Goal: Information Seeking & Learning: Learn about a topic

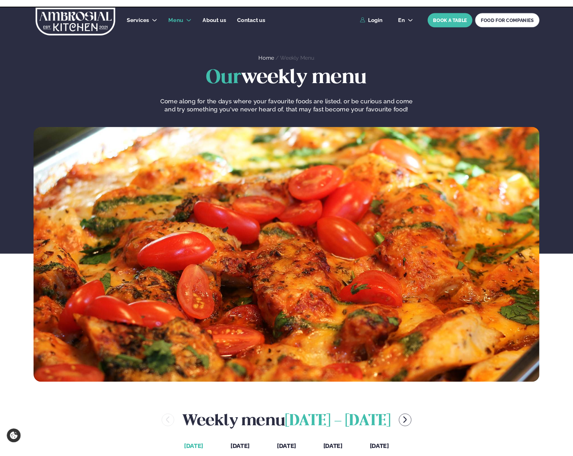
scroll to position [244, 0]
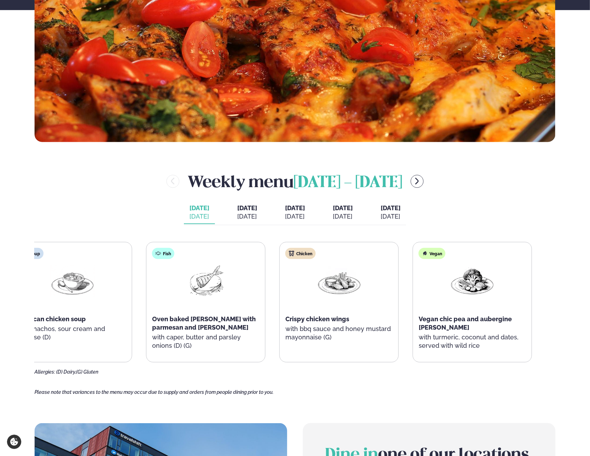
click at [431, 300] on div "Vegan Vegan chic pea and aubergine [PERSON_NAME] with turmeric, coconut and dat…" at bounding box center [472, 302] width 119 height 120
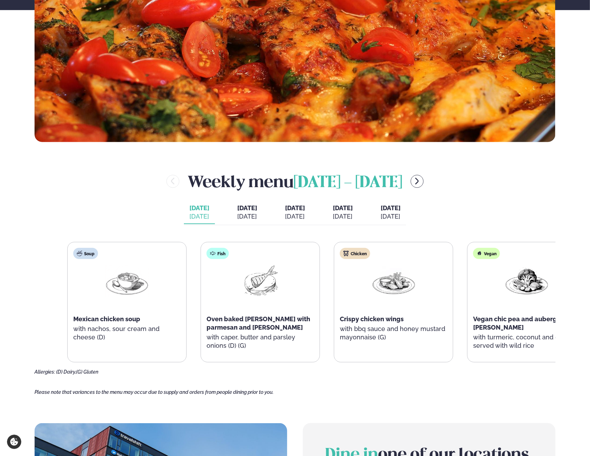
click at [515, 317] on div "Soup Mexican chicken soup with nachos, sour cream and cheese (D) Fish Oven bake…" at bounding box center [326, 302] width 519 height 120
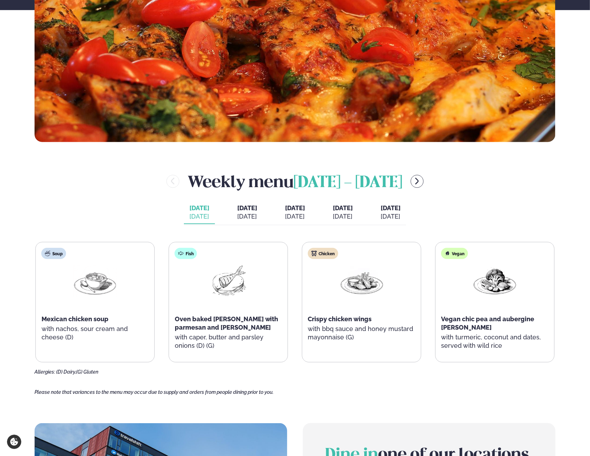
click at [221, 292] on div at bounding box center [228, 286] width 45 height 45
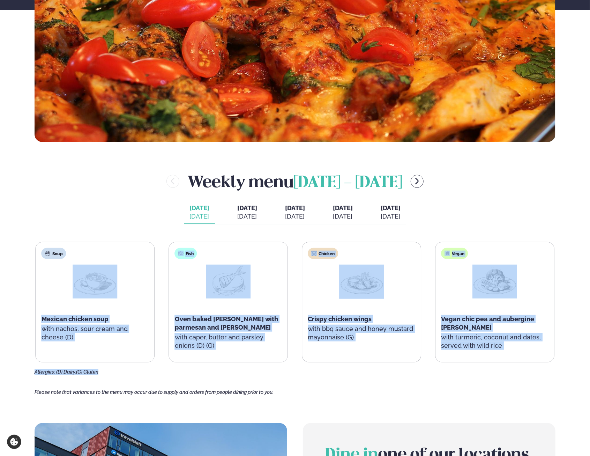
drag, startPoint x: 147, startPoint y: 234, endPoint x: 296, endPoint y: 364, distance: 197.6
click at [296, 364] on div "Weekly menu [DATE] - [DATE] [DATE] [PERSON_NAME]. [DATE] [DATE] [DATE] [DATE] […" at bounding box center [295, 272] width 521 height 205
click at [267, 348] on p "with caper, butter and parsley onions (D) (G)" at bounding box center [228, 341] width 107 height 17
click at [255, 345] on p "with caper, butter and parsley onions (D) (G)" at bounding box center [227, 341] width 107 height 17
click at [223, 330] on span "Oven baked [PERSON_NAME] with parmesan and [PERSON_NAME]" at bounding box center [226, 323] width 104 height 16
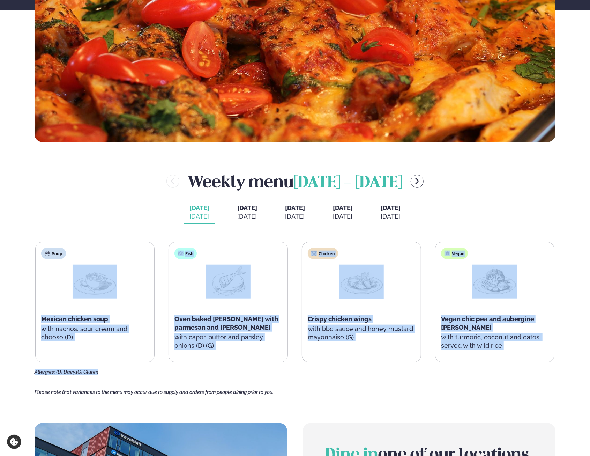
click at [224, 319] on span "Oven baked [PERSON_NAME] with parmesan and [PERSON_NAME]" at bounding box center [226, 323] width 104 height 16
click at [245, 314] on div "Fish Oven baked [PERSON_NAME] with parmesan and panko with caper, butter and pa…" at bounding box center [228, 302] width 119 height 120
click at [247, 359] on div "Fish Oven baked [PERSON_NAME] with parmesan and panko with caper, butter and pa…" at bounding box center [228, 302] width 119 height 120
click at [154, 337] on div "Soup Mexican chicken soup with nachos, sour cream and cheese (D) Fish Oven bake…" at bounding box center [294, 302] width 519 height 120
click at [119, 330] on p "with nachos, sour cream and cheese (D)" at bounding box center [94, 333] width 107 height 17
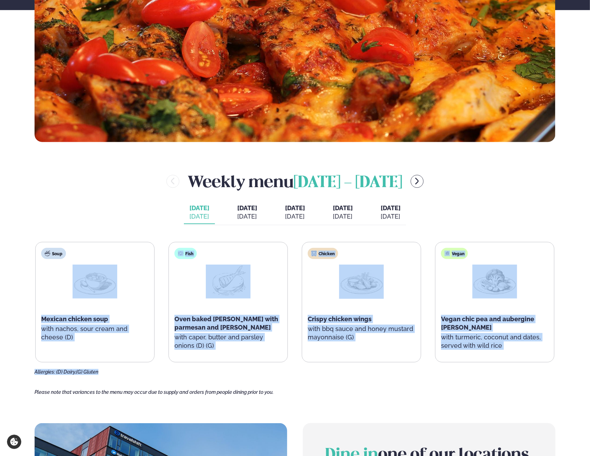
click at [102, 323] on div "Soup Mexican chicken soup with nachos, sour cream and cheese (D)" at bounding box center [95, 298] width 119 height 112
click at [237, 210] on span "[DATE]" at bounding box center [247, 207] width 20 height 7
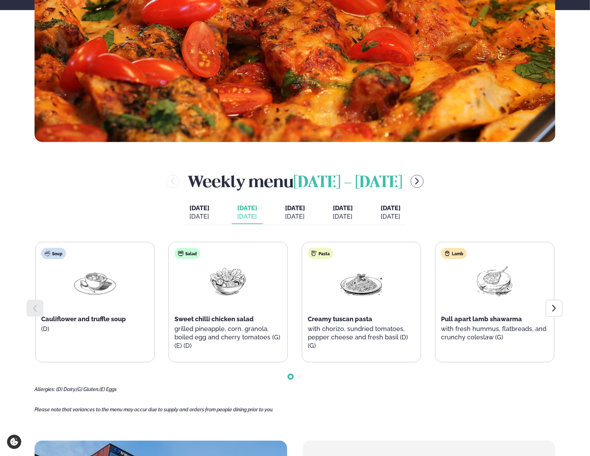
click at [190, 211] on span "[DATE]" at bounding box center [199, 208] width 20 height 8
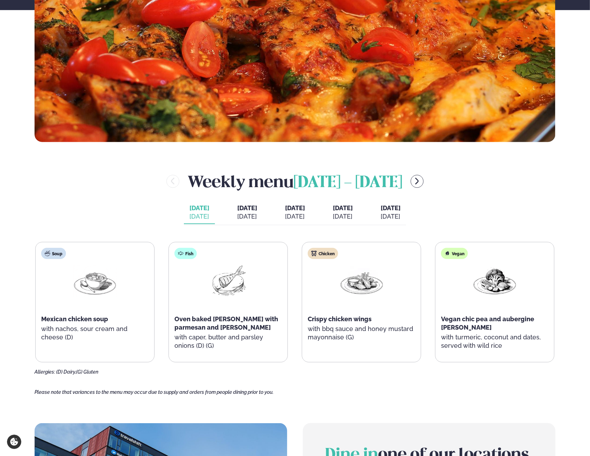
click at [239, 213] on div "[DATE]" at bounding box center [247, 216] width 20 height 8
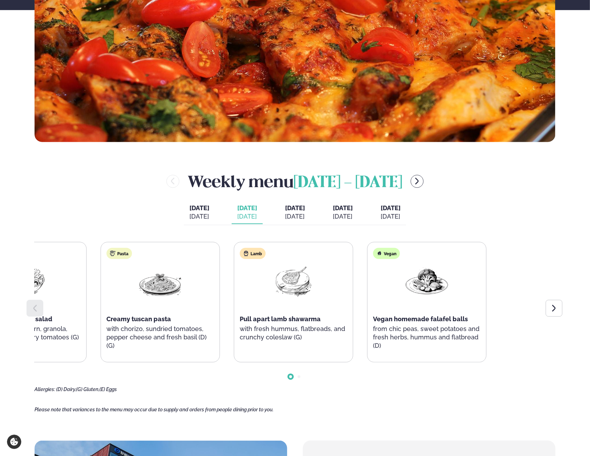
click at [187, 299] on div "Soup Cauliflower and truffle soup (D) Salad Sweet chilli chicken salad grilled …" at bounding box center [94, 302] width 520 height 120
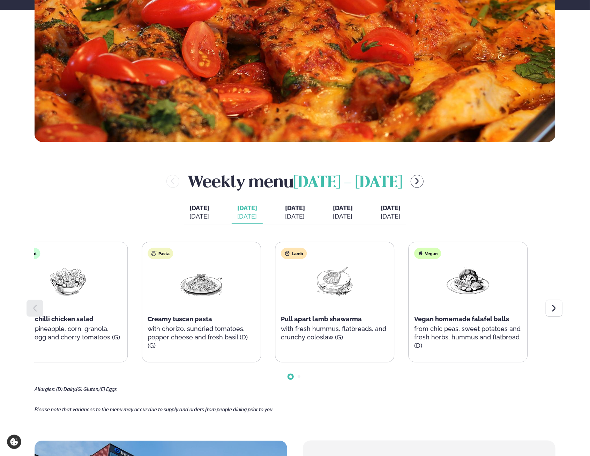
click at [247, 299] on div "Soup Cauliflower and truffle soup (D) Salad Sweet chilli chicken salad grilled …" at bounding box center [135, 302] width 520 height 120
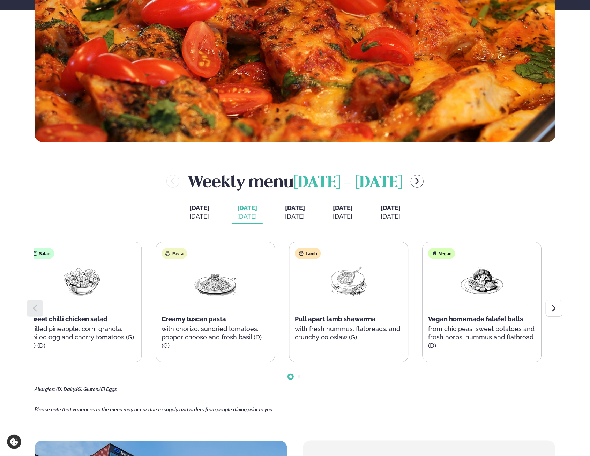
click at [275, 281] on div "Soup Cauliflower and truffle soup (D) Salad Sweet chilli chicken salad grilled …" at bounding box center [149, 302] width 520 height 120
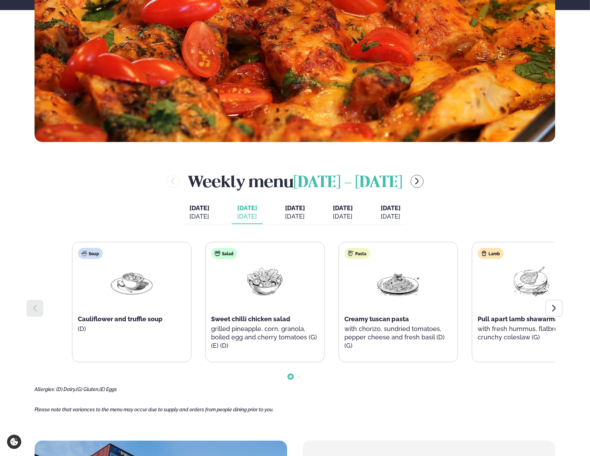
click at [265, 343] on p "grilled pineapple, corn, granola, boiled egg and cherry tomatoes (G) (E) (D)" at bounding box center [264, 337] width 107 height 25
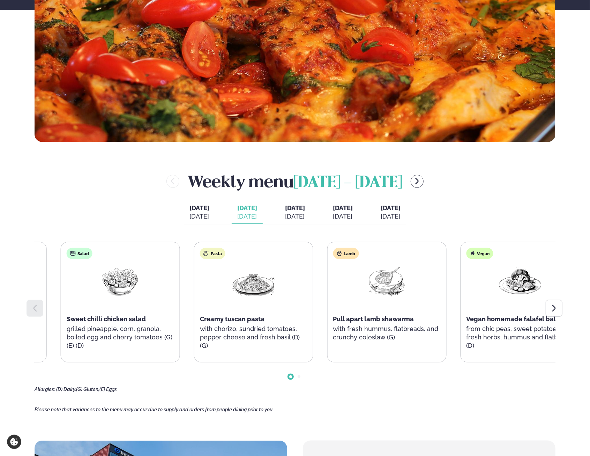
click at [158, 317] on div "Salad Sweet chilli chicken salad grilled pineapple, corn, granola, boiled egg a…" at bounding box center [120, 302] width 119 height 120
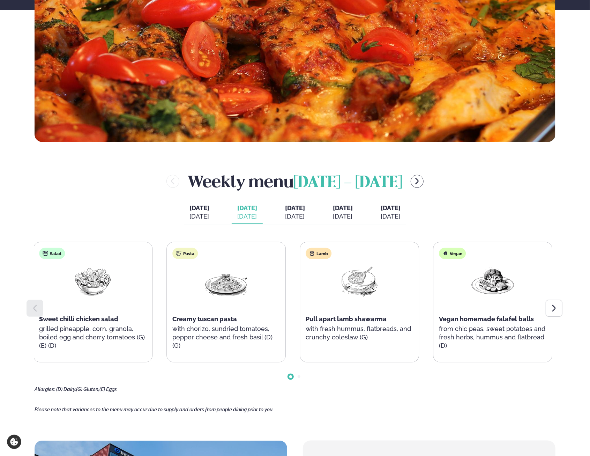
click at [0, 254] on html "About cookies on this site We use cookies to collect and analyse information on…" at bounding box center [295, 364] width 590 height 1217
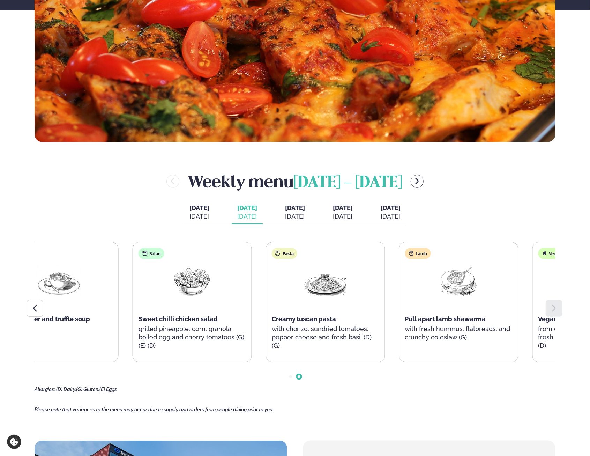
click at [445, 285] on div "Lamb Pull apart lamb shawarma with fresh hummus, flatbreads, and crunchy colesl…" at bounding box center [459, 298] width 119 height 112
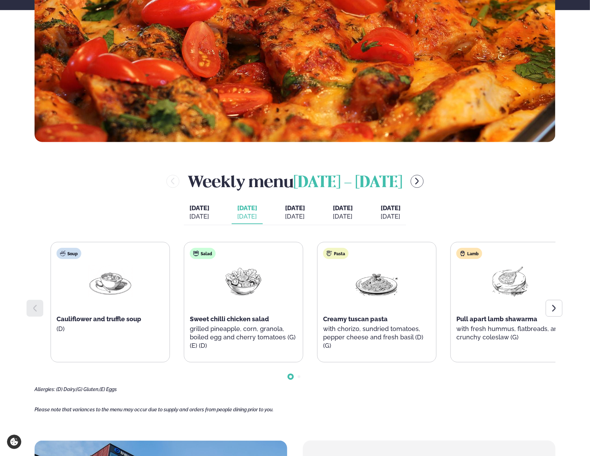
click at [496, 303] on div "Lamb Pull apart lamb shawarma with fresh hummus, flatbreads, and crunchy colesl…" at bounding box center [510, 298] width 119 height 112
click at [337, 338] on div "Pasta Creamy tuscan pasta with chorizo, sundried tomatoes, pepper cheese and fr…" at bounding box center [377, 302] width 119 height 120
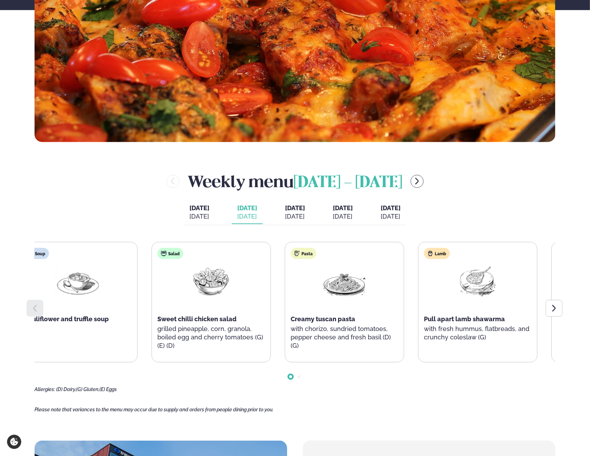
click at [359, 334] on p "with chorizo, sundried tomatoes, pepper cheese and fresh basil (D) (G)" at bounding box center [344, 337] width 107 height 25
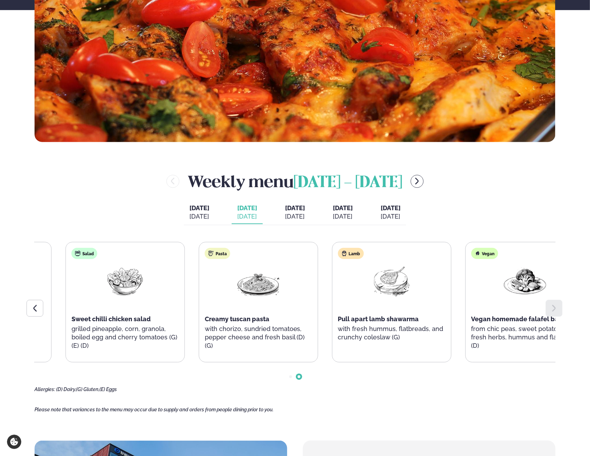
click at [412, 325] on div "Lamb Pull apart lamb shawarma with fresh hummus, flatbreads, and crunchy colesl…" at bounding box center [392, 298] width 119 height 112
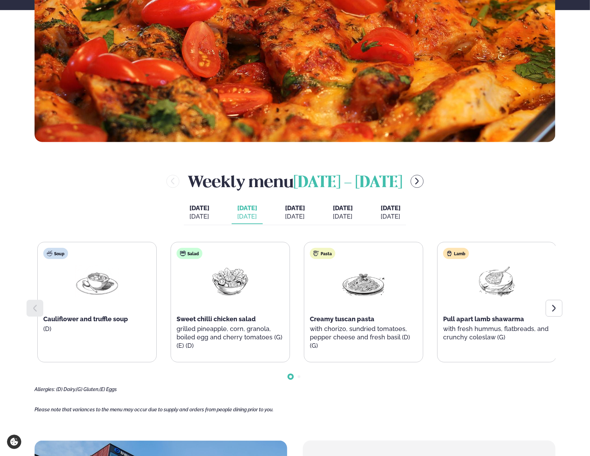
click at [353, 348] on div "Pasta Creamy tuscan pasta with chorizo, sundried tomatoes, pepper cheese and fr…" at bounding box center [363, 302] width 119 height 120
click at [344, 335] on div "Pasta Creamy tuscan pasta with chorizo, sundried tomatoes, pepper cheese and fr…" at bounding box center [361, 302] width 119 height 120
click at [347, 375] on div "Soup Cauliflower and truffle soup (D) Salad Sweet chilli chicken salad grilled …" at bounding box center [295, 317] width 521 height 150
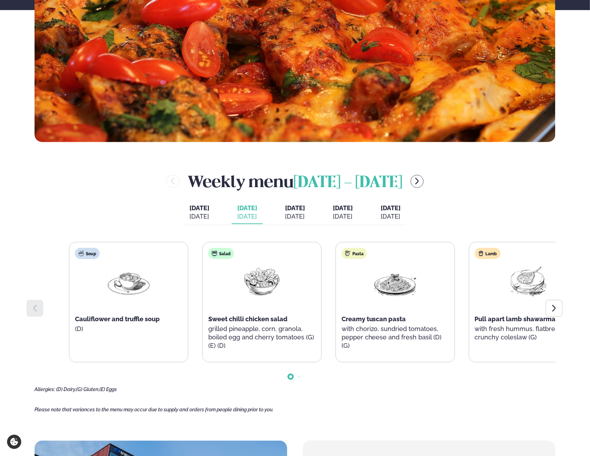
click at [380, 307] on div "Pasta Creamy tuscan pasta with chorizo, sundried tomatoes, pepper cheese and fr…" at bounding box center [395, 302] width 119 height 120
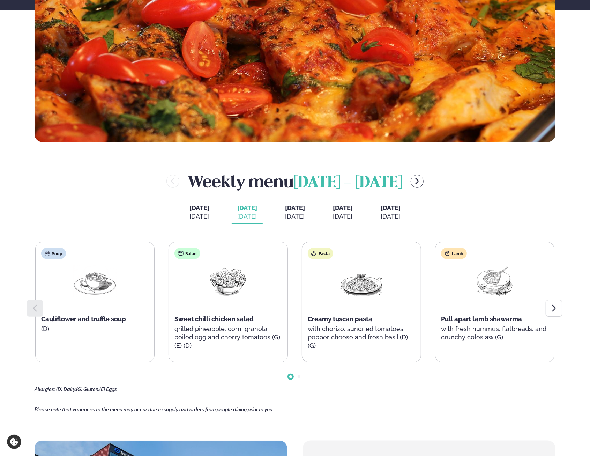
drag, startPoint x: 373, startPoint y: 236, endPoint x: 379, endPoint y: 343, distance: 107.3
click at [382, 350] on div "Weekly menu [DATE] - [DATE] [DATE] [PERSON_NAME]. [DATE] [DATE] [DATE] [DATE] […" at bounding box center [295, 281] width 521 height 222
click at [297, 210] on span "[DATE]" at bounding box center [295, 207] width 20 height 7
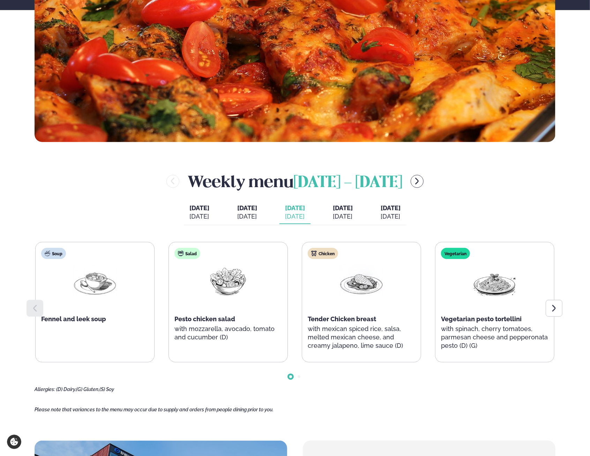
click at [246, 214] on button "[DATE] [DATE]" at bounding box center [247, 212] width 31 height 23
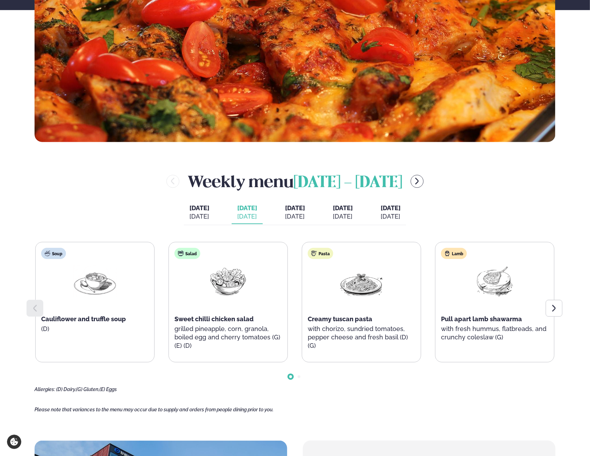
click at [285, 214] on div "[DATE]" at bounding box center [295, 216] width 20 height 8
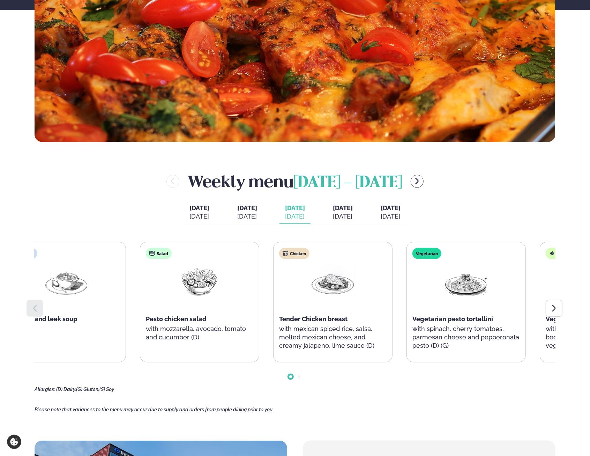
click at [467, 329] on p "with spinach, cherry tomatoes, parmesan cheese and pepperonata pesto (D) (G)" at bounding box center [465, 337] width 107 height 25
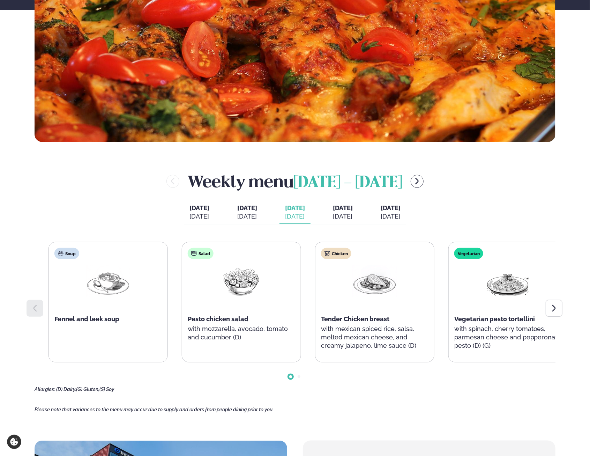
click at [295, 328] on p "with mozzarella, avocado, tomato and cucumber (D)" at bounding box center [241, 333] width 107 height 17
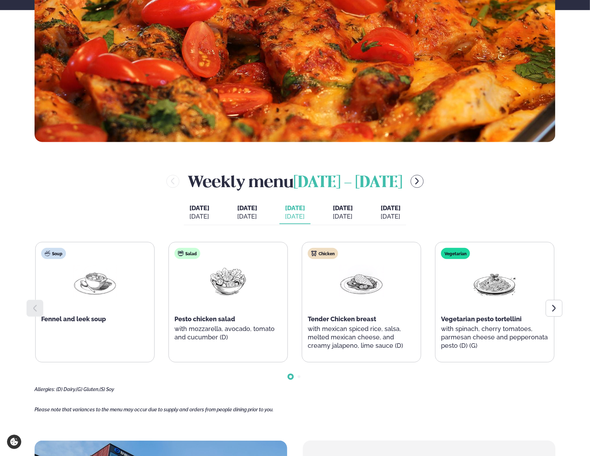
click at [240, 209] on span "[DATE]" at bounding box center [247, 207] width 20 height 7
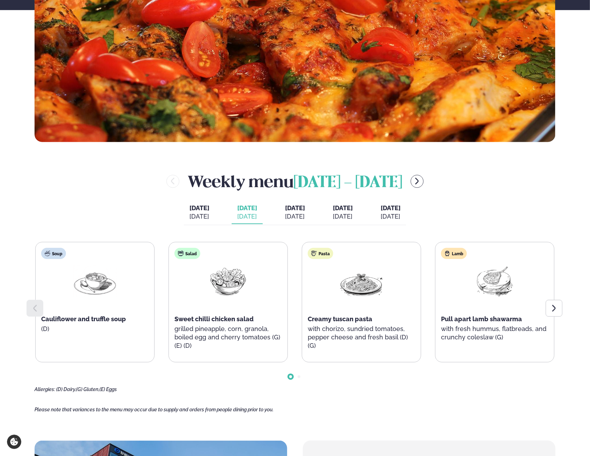
click at [196, 212] on button "[DATE] [PERSON_NAME]. [DATE]" at bounding box center [199, 212] width 31 height 23
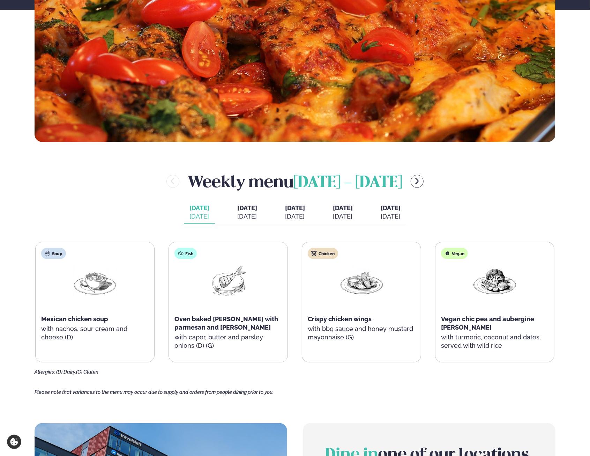
click at [237, 213] on div "[DATE]" at bounding box center [247, 216] width 20 height 8
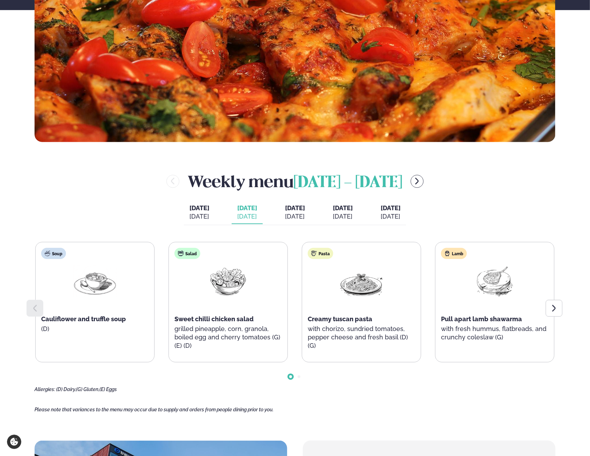
click at [297, 217] on div "[DATE]" at bounding box center [295, 216] width 20 height 8
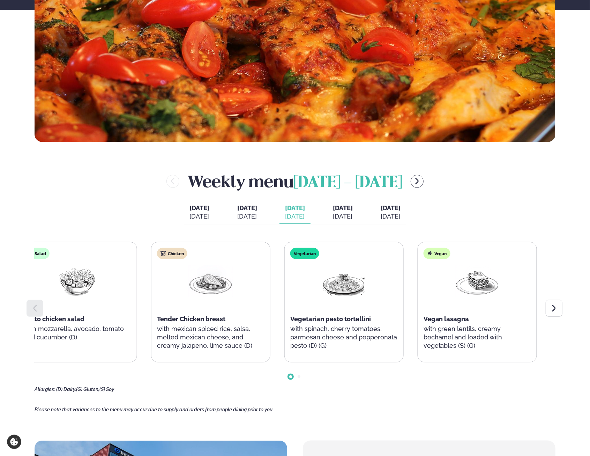
click at [133, 295] on div "Soup Fennel and leek soup Salad Pesto chicken salad with mozzarella, avocado, t…" at bounding box center [144, 302] width 520 height 120
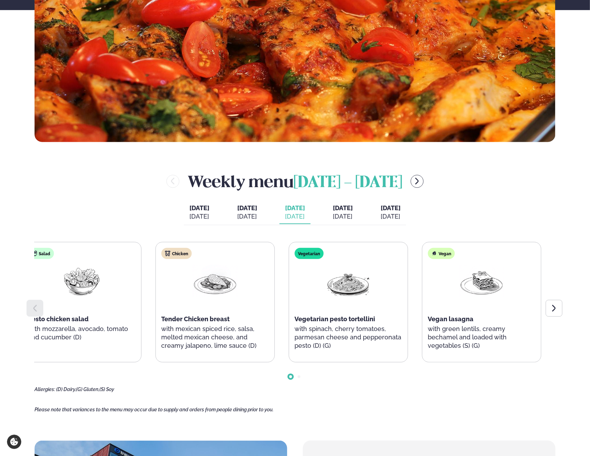
click at [85, 291] on div "Soup Fennel and leek soup Salad Pesto chicken salad with mozzarella, avocado, t…" at bounding box center [149, 302] width 520 height 120
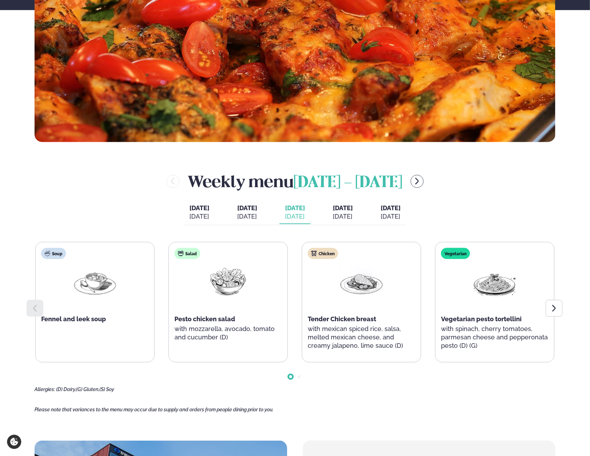
click at [562, 308] on div at bounding box center [554, 308] width 17 height 17
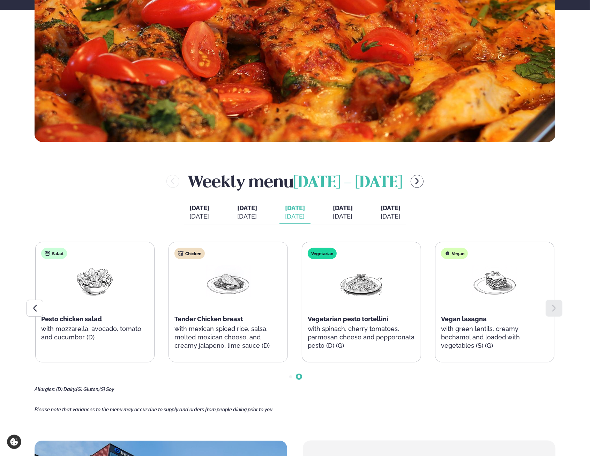
click at [39, 307] on div at bounding box center [35, 308] width 17 height 17
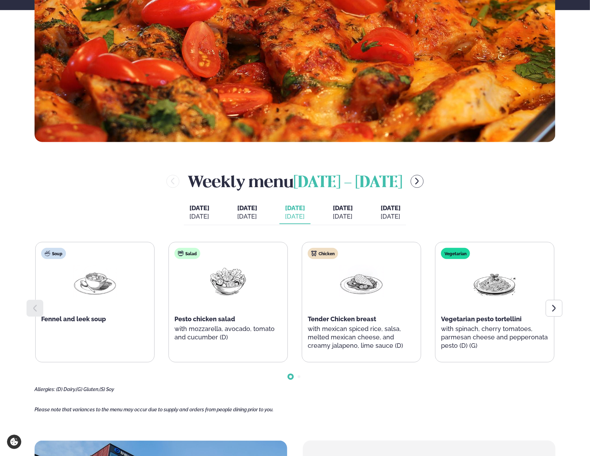
click at [353, 208] on span "[DATE]" at bounding box center [343, 207] width 20 height 7
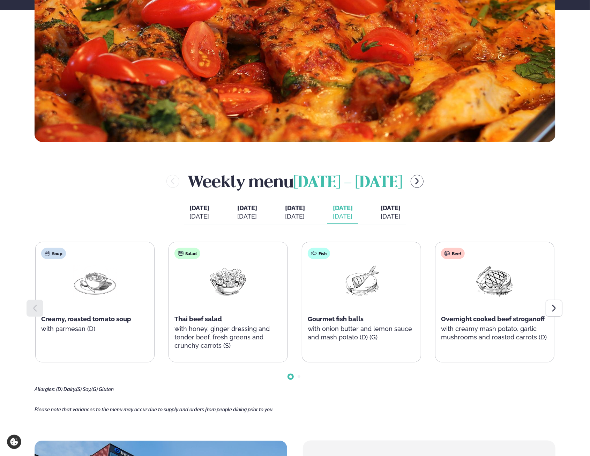
click at [301, 210] on span "[DATE]" at bounding box center [295, 207] width 20 height 7
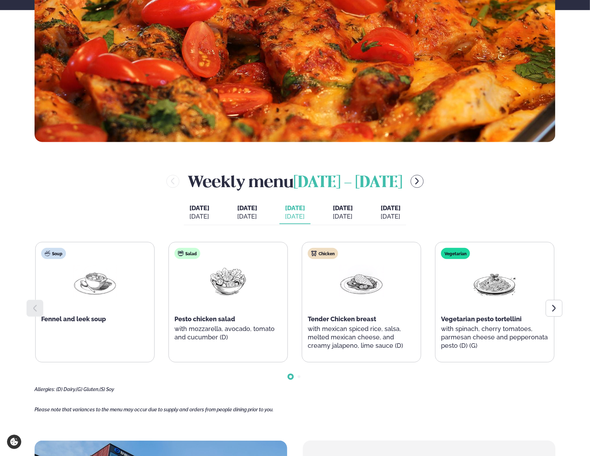
click at [353, 212] on div "[DATE]" at bounding box center [343, 216] width 20 height 8
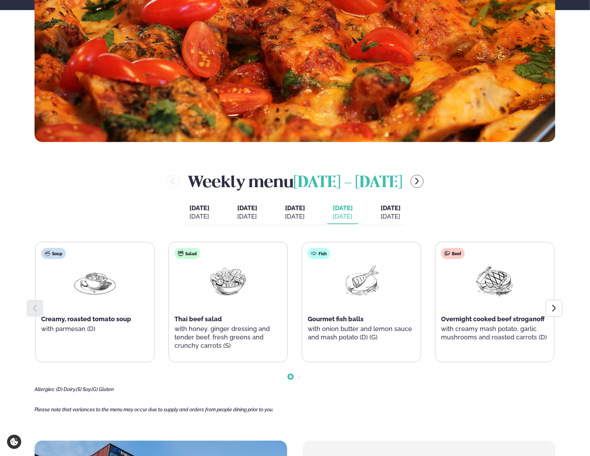
click at [559, 309] on div at bounding box center [554, 308] width 17 height 17
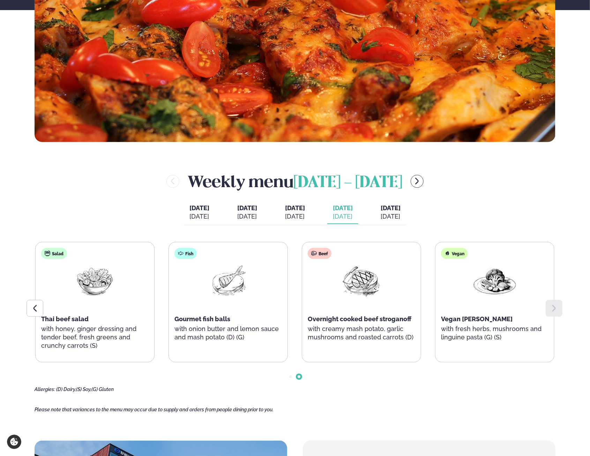
click at [29, 321] on main "Home / Weekly Menu Our weekly menu Come along for the days where your favourite…" at bounding box center [295, 293] width 563 height 1075
click at [34, 311] on icon at bounding box center [35, 308] width 8 height 8
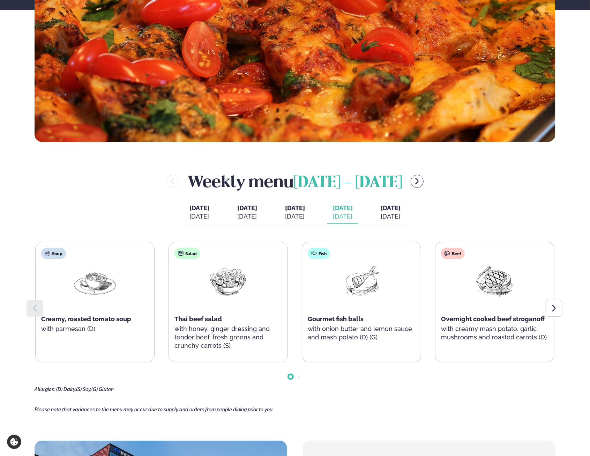
click at [189, 217] on div "[DATE]" at bounding box center [199, 216] width 20 height 8
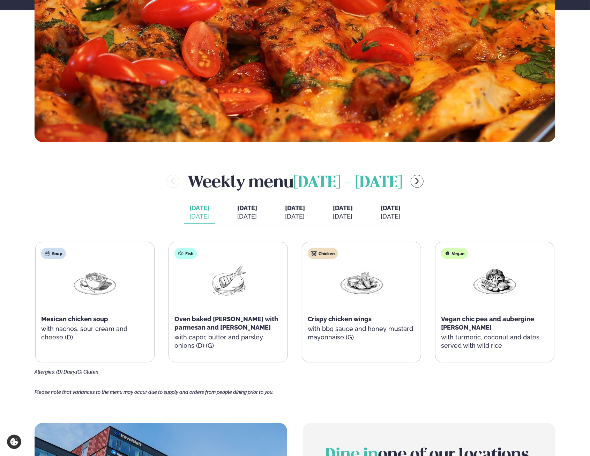
click at [401, 217] on div "[DATE]" at bounding box center [391, 216] width 20 height 8
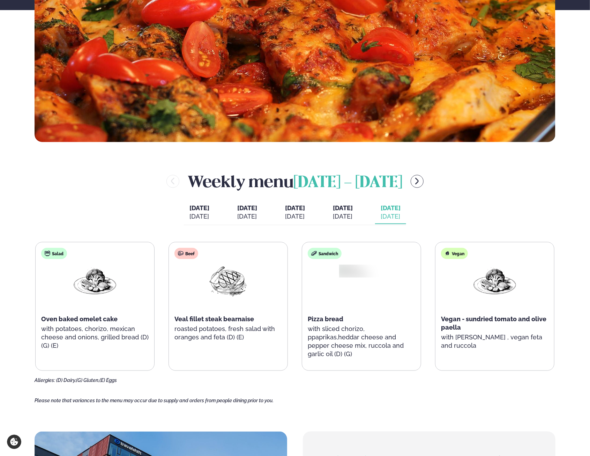
click at [184, 214] on button "[DATE] [PERSON_NAME]. [DATE]" at bounding box center [199, 212] width 31 height 23
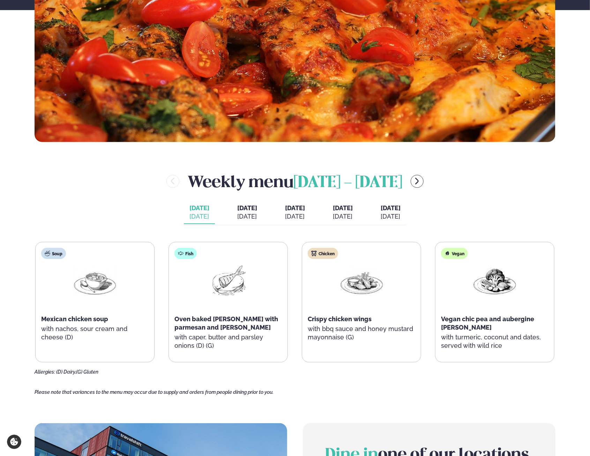
click at [401, 203] on button "[DATE] [DATE]" at bounding box center [390, 212] width 31 height 23
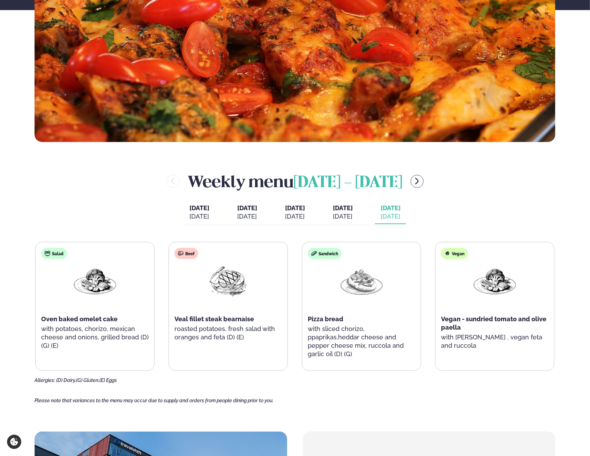
click at [353, 214] on div "[DATE]" at bounding box center [343, 216] width 20 height 8
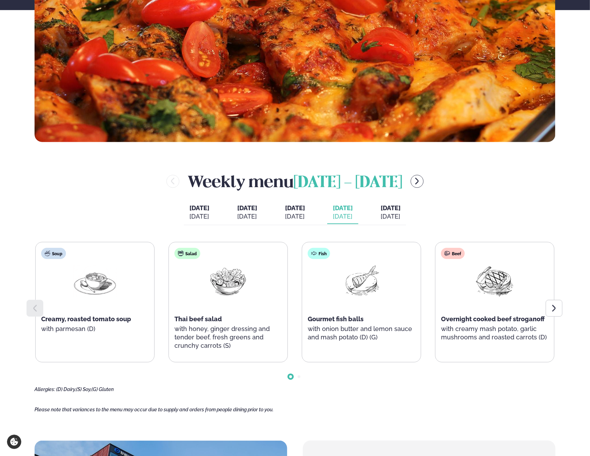
click at [303, 212] on button "[DATE] [DATE]" at bounding box center [295, 212] width 31 height 23
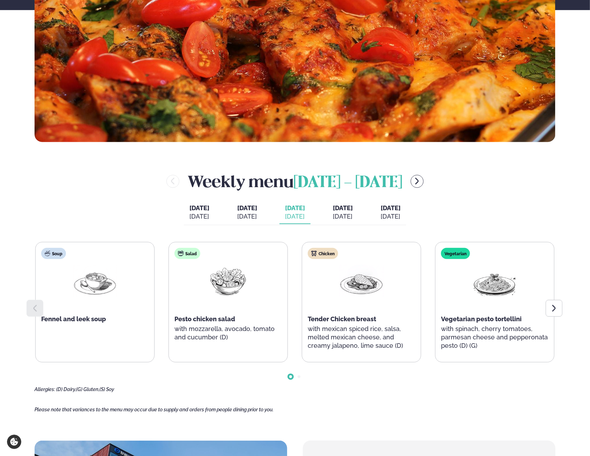
click at [353, 218] on div "[DATE]" at bounding box center [343, 216] width 20 height 8
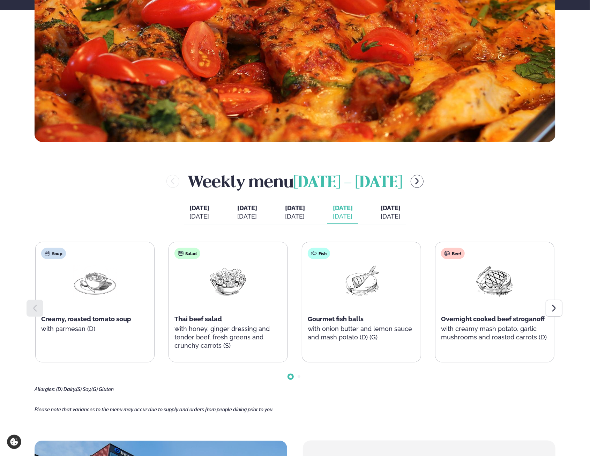
click at [575, 223] on main "Home / Weekly Menu Our weekly menu Come along for the days where your favourite…" at bounding box center [295, 293] width 563 height 1075
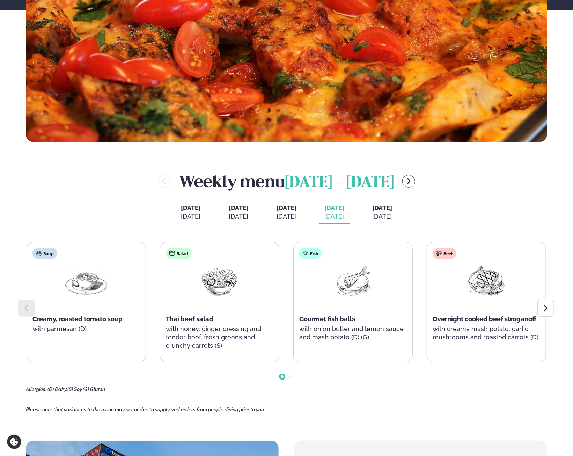
click at [545, 209] on div "Weekly menu [DATE] - [DATE] [DATE] [PERSON_NAME]. [DATE] [DATE] [DATE] [DATE] […" at bounding box center [286, 281] width 521 height 222
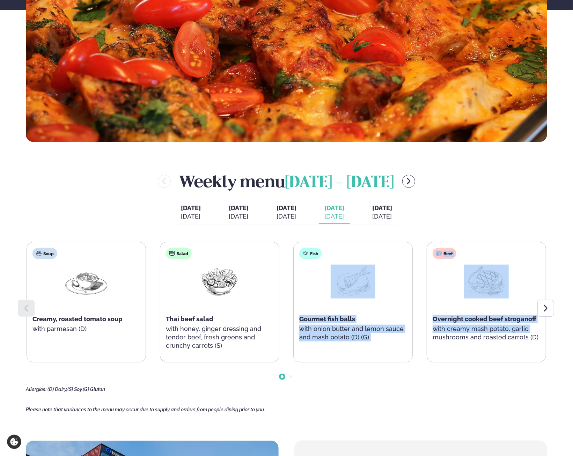
drag, startPoint x: 417, startPoint y: 227, endPoint x: 426, endPoint y: 338, distance: 111.3
click at [426, 338] on div "Weekly menu [DATE] - [DATE] [DATE] [PERSON_NAME]. [DATE] [DATE] [DATE] [DATE] […" at bounding box center [286, 281] width 521 height 222
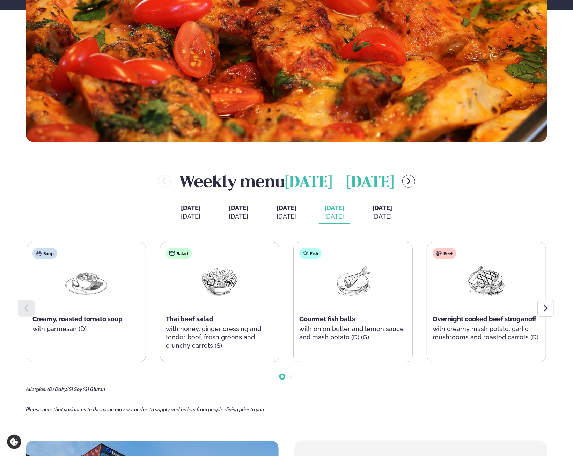
drag, startPoint x: 426, startPoint y: 338, endPoint x: 429, endPoint y: 223, distance: 115.2
click at [429, 223] on div "Weekly menu [DATE] - [DATE] [DATE] [PERSON_NAME]. [DATE] [DATE] [DATE] [DATE] […" at bounding box center [286, 281] width 521 height 222
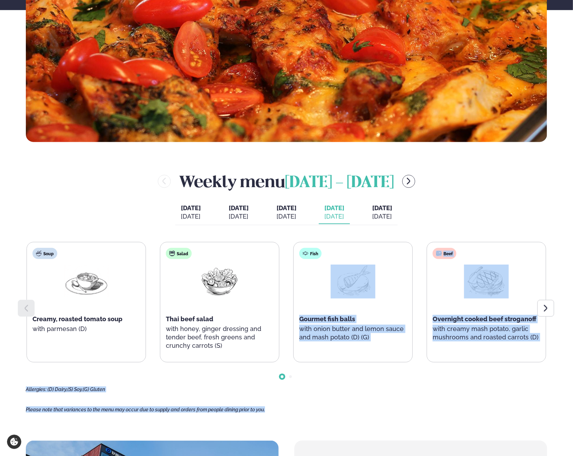
drag, startPoint x: 414, startPoint y: 233, endPoint x: 503, endPoint y: 386, distance: 176.6
click at [503, 386] on div "Weekly menu [DATE] - [DATE] [DATE] [PERSON_NAME]. [DATE] [DATE] [DATE] [DATE] […" at bounding box center [286, 281] width 521 height 222
click at [419, 292] on div "Soup Creamy, roasted tomato soup with parmesan (D) Salad Thai beef salad with h…" at bounding box center [287, 302] width 520 height 120
click at [424, 291] on div "Soup Creamy, roasted tomato soup with parmesan (D) Salad Thai beef salad with h…" at bounding box center [287, 302] width 520 height 120
click at [488, 309] on div "Beef Overnight cooked beef stroganoff with creamy mash potato, garlic mushrooms…" at bounding box center [486, 298] width 119 height 112
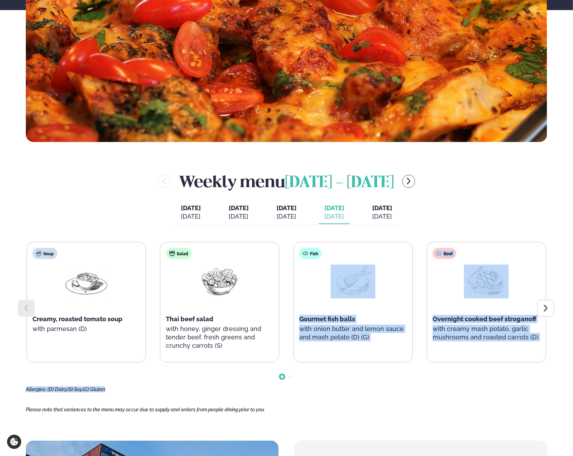
click at [485, 327] on p "with creamy mash potato, garlic mushrooms and roasted carrots (D)" at bounding box center [485, 333] width 107 height 17
click at [327, 314] on div "Fish Gourmet fish balls with onion butter and lemon sauce and mash potato (D) (…" at bounding box center [352, 298] width 119 height 112
click at [301, 326] on p "with onion butter and lemon sauce and mash potato (D) (G)" at bounding box center [352, 333] width 107 height 17
click at [220, 320] on div "Thai beef salad" at bounding box center [219, 319] width 107 height 8
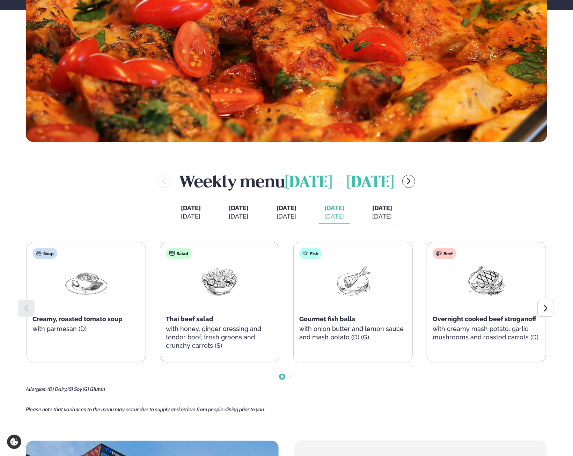
click at [416, 194] on div "Weekly menu [DATE] - [DATE] [DATE] [PERSON_NAME]. [DATE] [DATE] [DATE] [DATE] […" at bounding box center [286, 281] width 521 height 222
click at [392, 204] on span "[DATE]" at bounding box center [382, 207] width 20 height 7
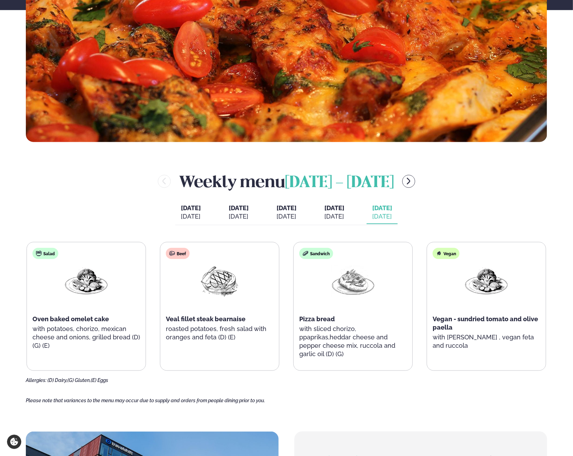
click at [343, 215] on div "[DATE]" at bounding box center [334, 216] width 20 height 8
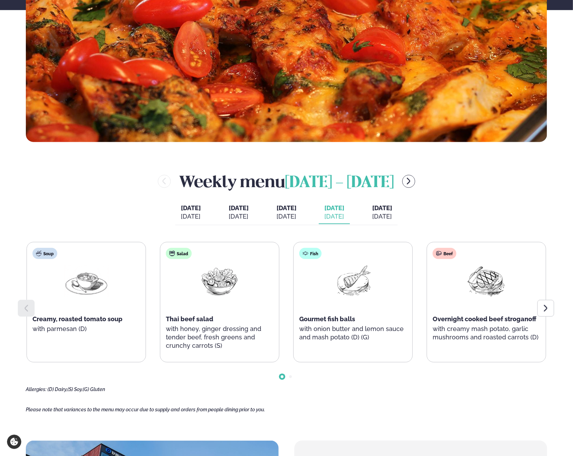
click at [549, 311] on icon at bounding box center [545, 308] width 8 height 8
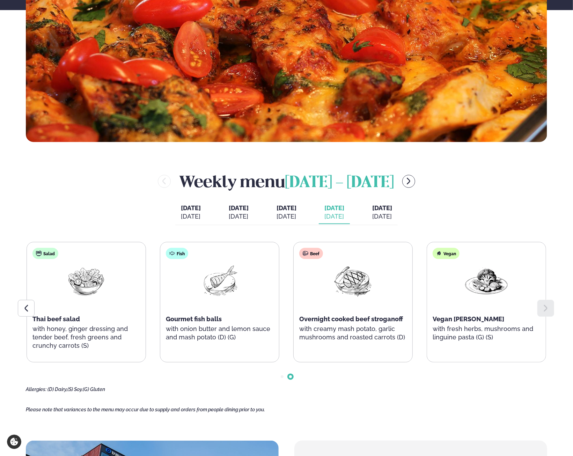
click at [30, 309] on icon at bounding box center [26, 308] width 8 height 8
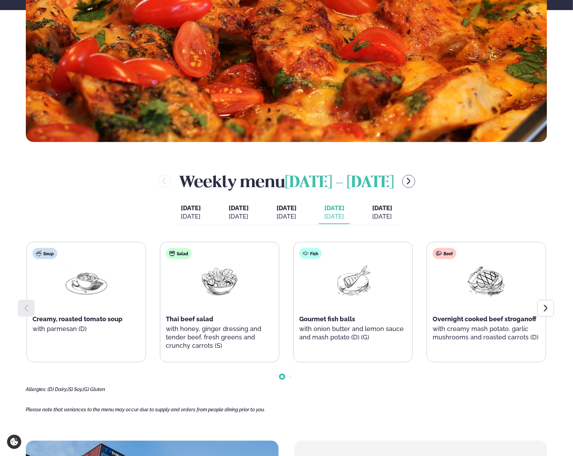
click at [392, 206] on span "[DATE]" at bounding box center [382, 207] width 20 height 7
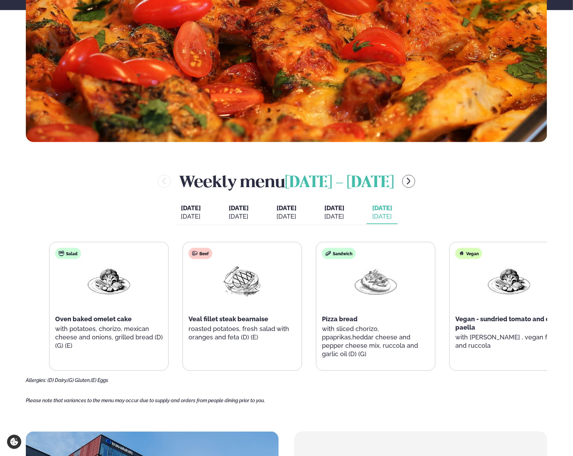
click at [218, 325] on div "Beef Veal fillet steak bearnaise roasted potatoes, fresh salad with oranges and…" at bounding box center [242, 298] width 119 height 112
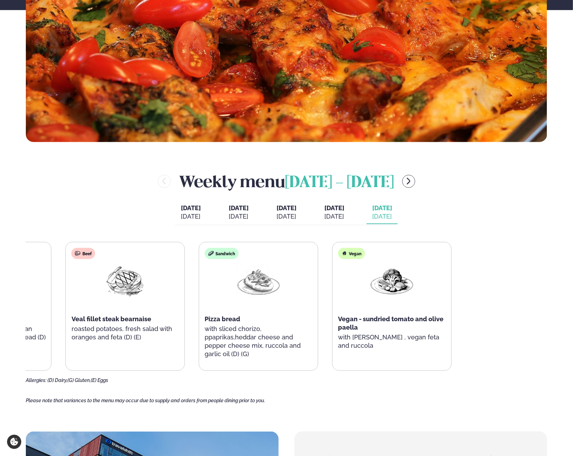
click at [0, 300] on html "About cookies on this site We use cookies to collect and analyse information on…" at bounding box center [286, 360] width 573 height 1208
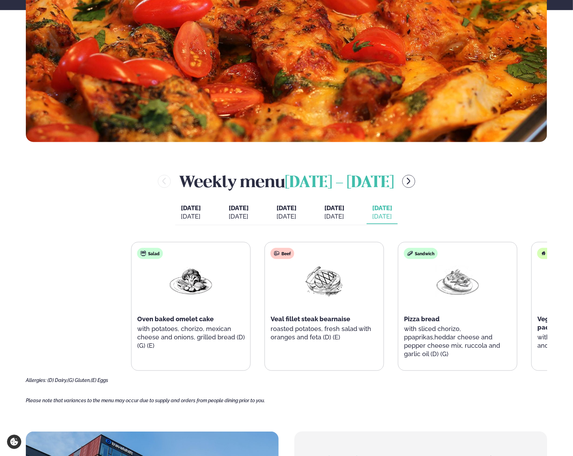
click at [474, 390] on main "Home / Weekly Menu Our weekly menu Come along for the days where your favourite…" at bounding box center [286, 289] width 563 height 1066
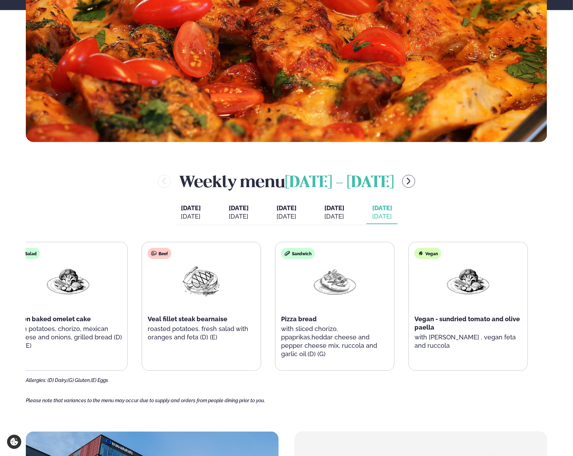
click at [123, 328] on div "Salad Oven baked omelet cake with potatoes, chorizo, mexican cheese and onions,…" at bounding box center [267, 306] width 519 height 129
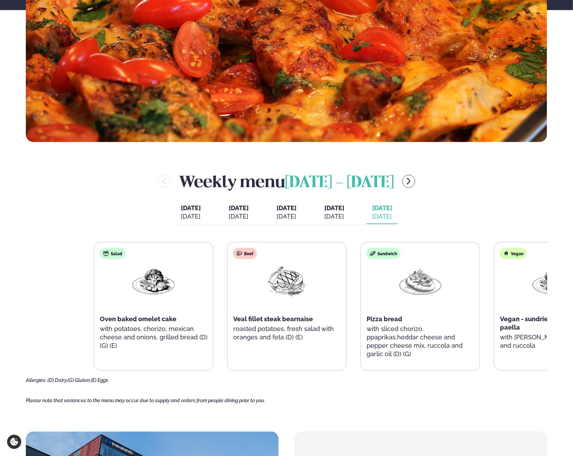
click at [413, 383] on main "Home / Weekly Menu Our weekly menu Come along for the days where your favourite…" at bounding box center [286, 289] width 563 height 1066
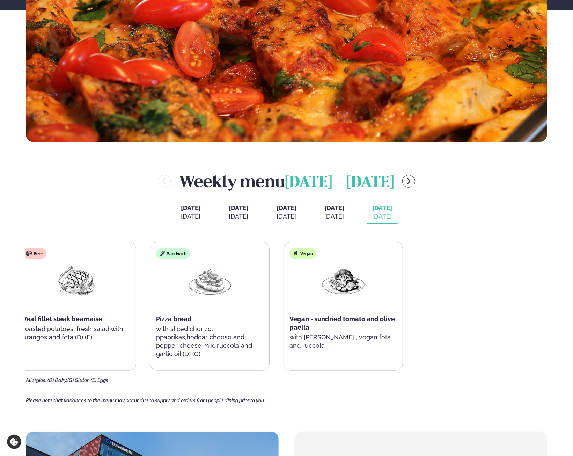
click at [0, 318] on html "About cookies on this site We use cookies to collect and analyse information on…" at bounding box center [286, 360] width 573 height 1208
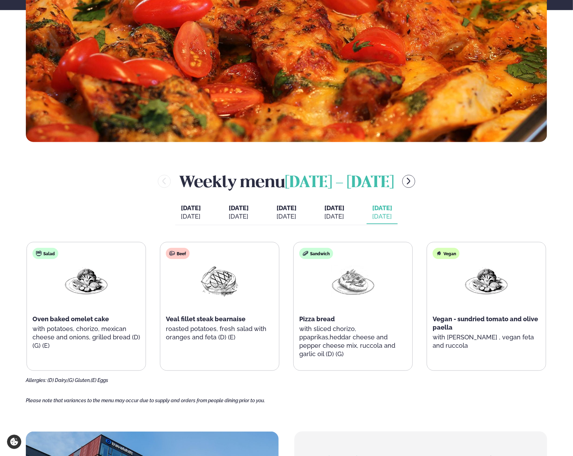
click at [102, 313] on div "Salad Oven baked omelet cake with potatoes, chorizo, mexican cheese and onions,…" at bounding box center [86, 302] width 119 height 120
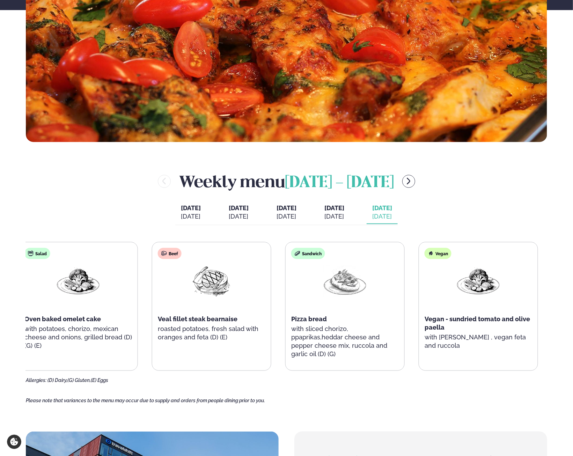
click at [105, 320] on div "Oven baked omelet cake" at bounding box center [77, 319] width 107 height 8
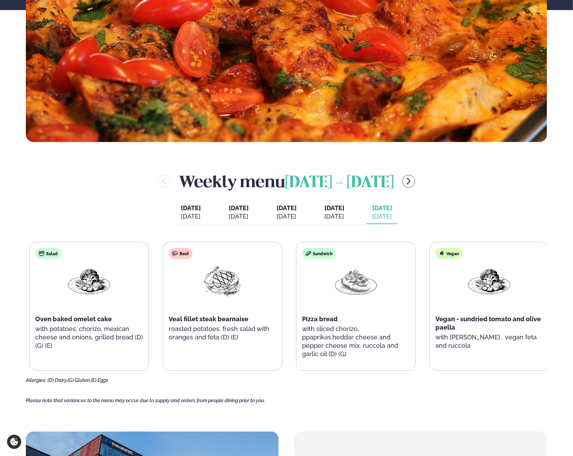
click at [45, 318] on div "Salad Oven baked omelet cake with potatoes, chorizo, mexican cheese and onions,…" at bounding box center [89, 302] width 119 height 120
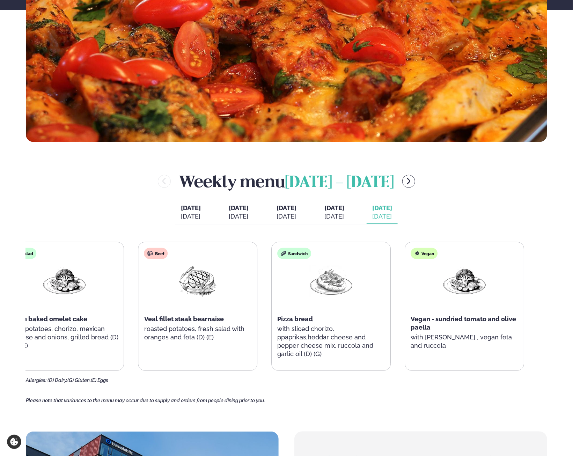
click at [55, 317] on span "Oven baked omelet cake" at bounding box center [49, 318] width 76 height 7
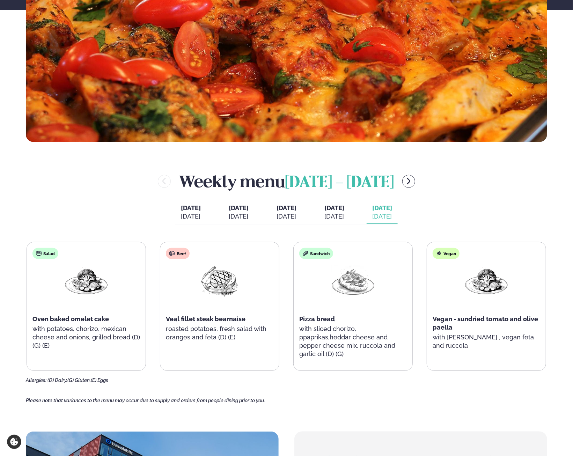
click at [38, 317] on span "Oven baked omelet cake" at bounding box center [70, 318] width 76 height 7
click at [47, 316] on span "Oven baked omelet cake" at bounding box center [70, 318] width 76 height 7
click at [445, 327] on span "Vegan - sundried tomato and olive paella" at bounding box center [484, 323] width 105 height 16
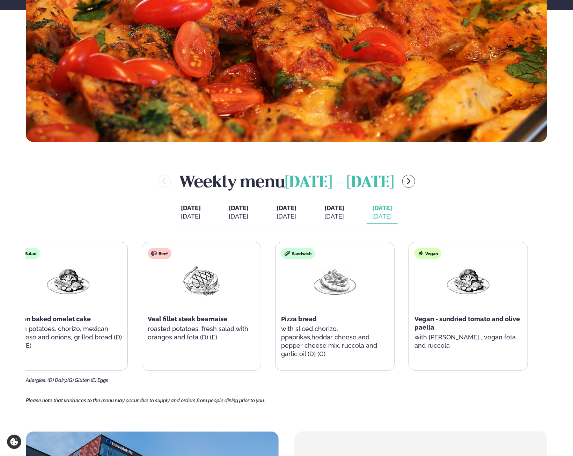
click at [412, 312] on div "Vegan Vegan - sundried tomato and olive paella with zucchini , vegan feta and r…" at bounding box center [468, 302] width 119 height 120
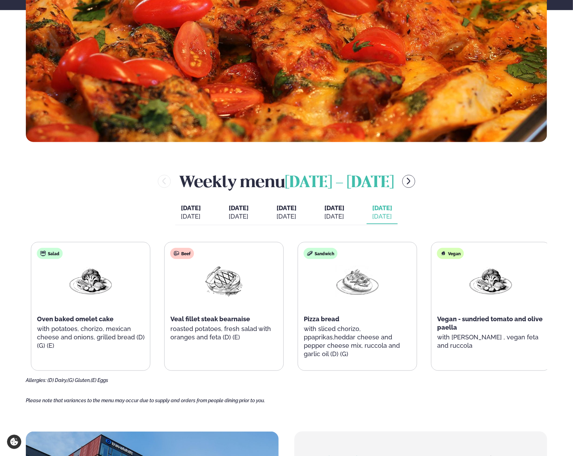
click at [424, 312] on div "Salad Oven baked omelet cake with potatoes, chorizo, mexican cheese and onions,…" at bounding box center [290, 306] width 519 height 129
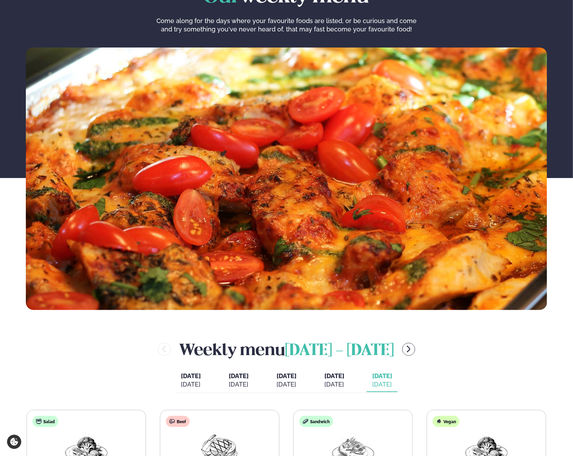
scroll to position [70, 0]
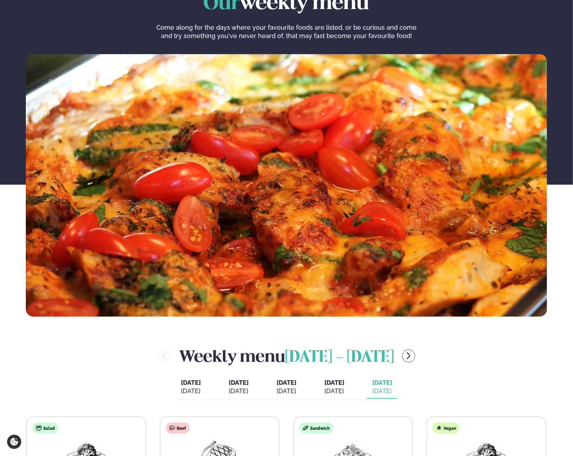
click at [345, 399] on div "[DATE] [PERSON_NAME]. [DATE] [DATE] [DATE] [DATE] [DATE] [DATE] [DATE] [DATE] […" at bounding box center [286, 387] width 222 height 24
click at [344, 385] on span "[DATE]" at bounding box center [334, 382] width 20 height 7
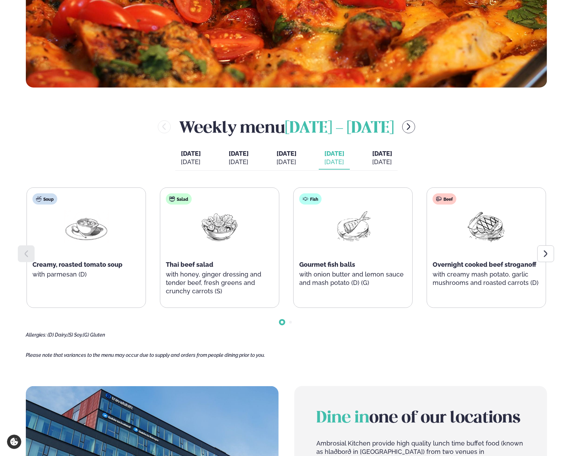
scroll to position [314, 0]
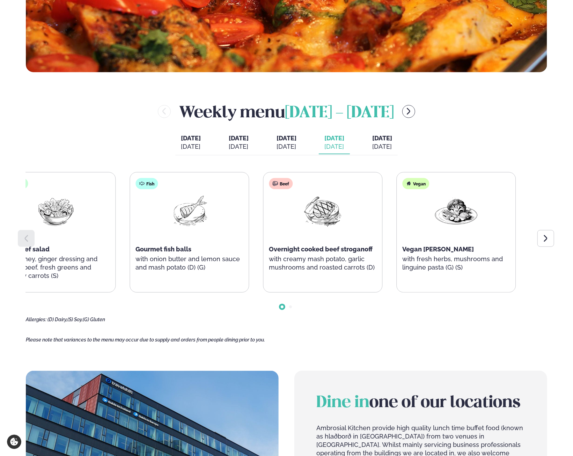
click at [285, 259] on p "with creamy mash potato, garlic mushrooms and roasted carrots (D)" at bounding box center [322, 263] width 107 height 17
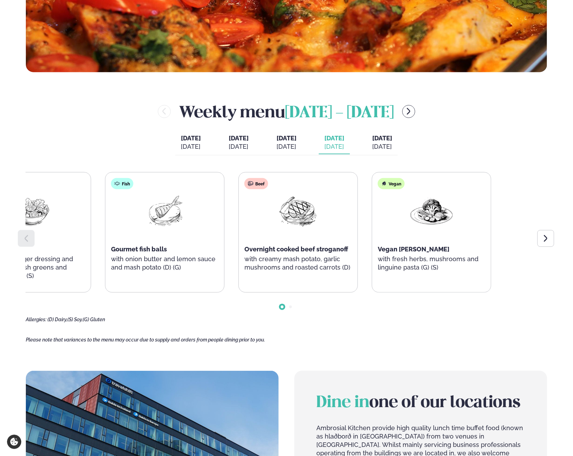
click at [286, 249] on div "Beef Overnight cooked beef stroganoff with creamy mash potato, garlic mushrooms…" at bounding box center [298, 228] width 119 height 112
